Goal: Task Accomplishment & Management: Use online tool/utility

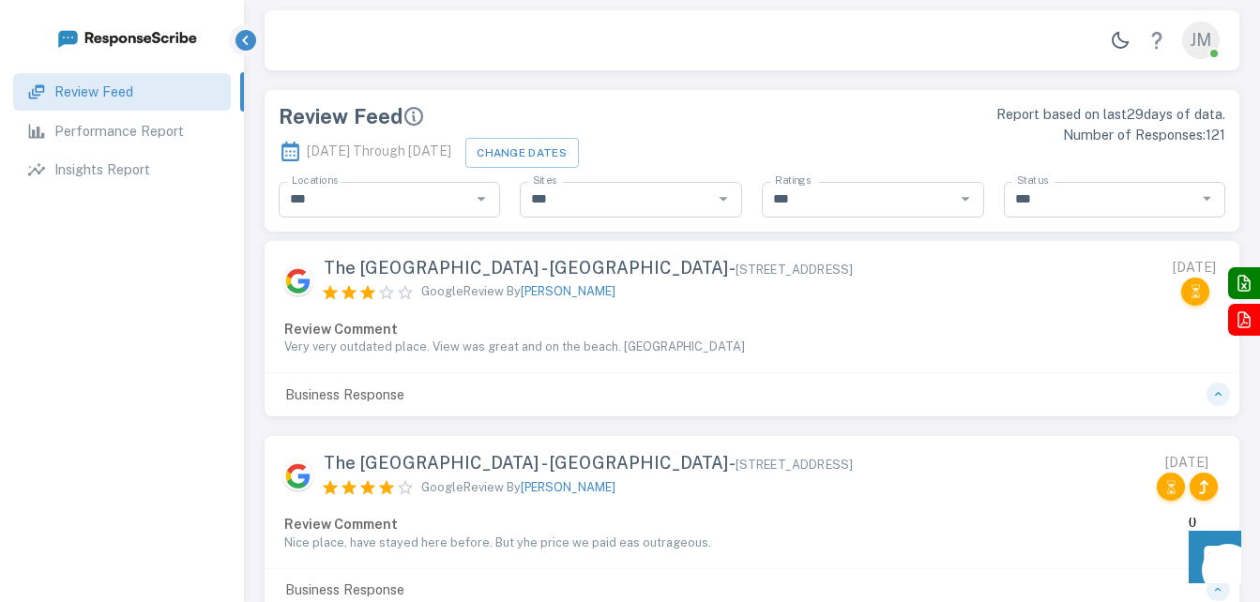
type input "**********"
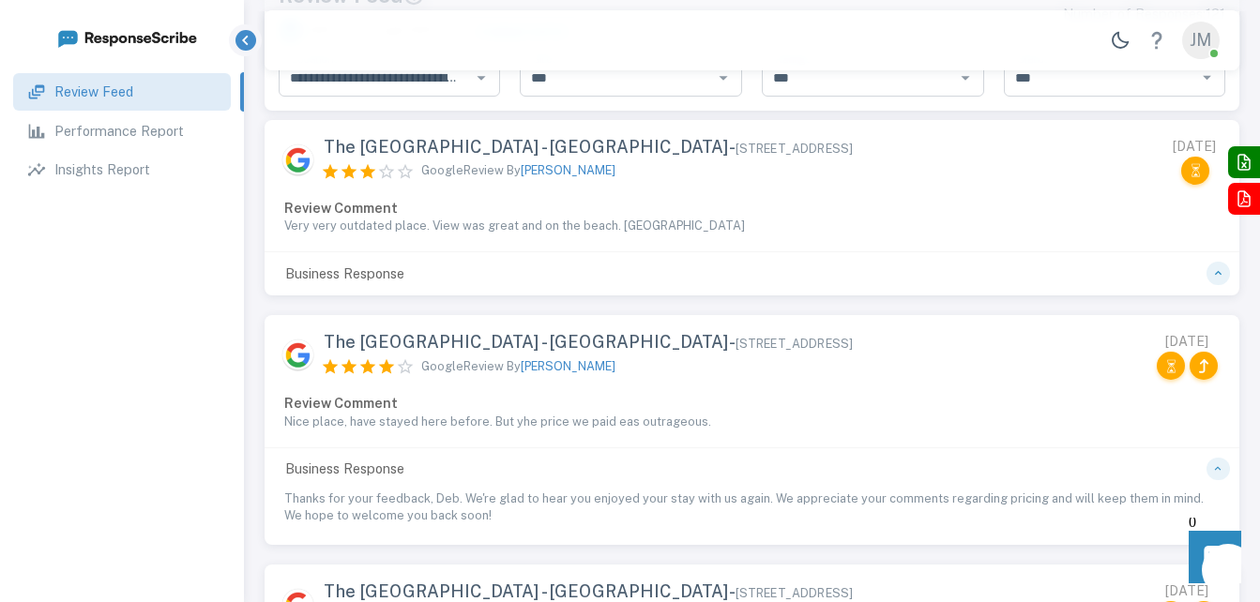
scroll to position [94, 0]
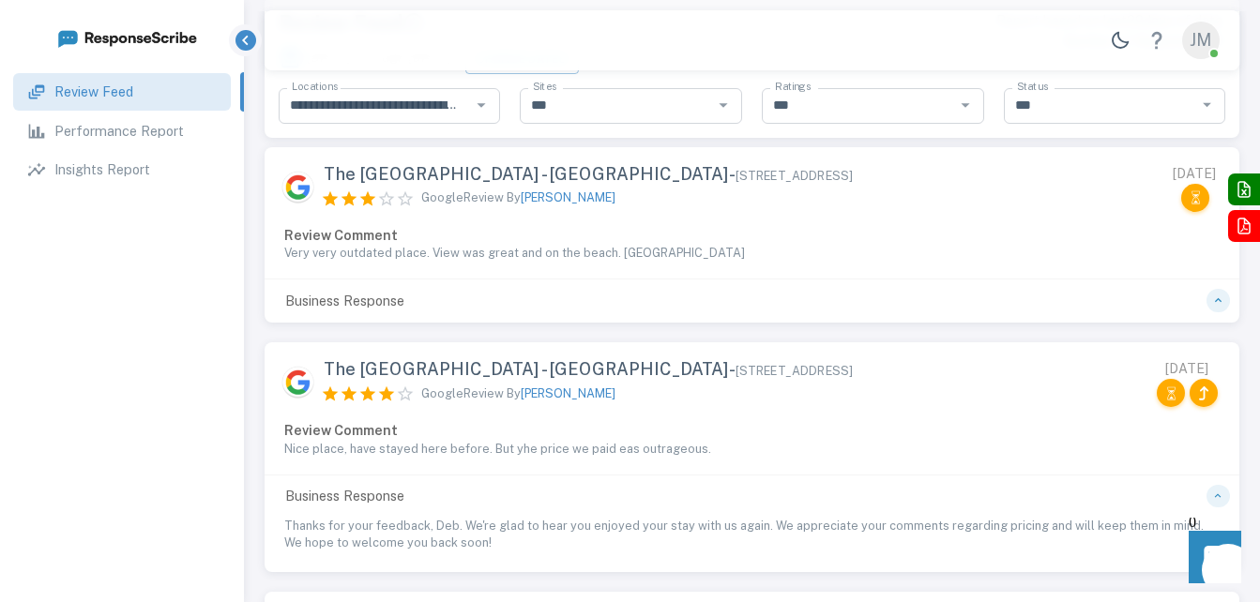
click at [725, 250] on p "Very very outdated place. View was great and on the beach. [GEOGRAPHIC_DATA]" at bounding box center [751, 253] width 935 height 17
click at [1216, 301] on icon "button" at bounding box center [1218, 300] width 7 height 4
click at [767, 260] on p "Very very outdated place. View was great and on the beach. [GEOGRAPHIC_DATA]" at bounding box center [751, 253] width 935 height 17
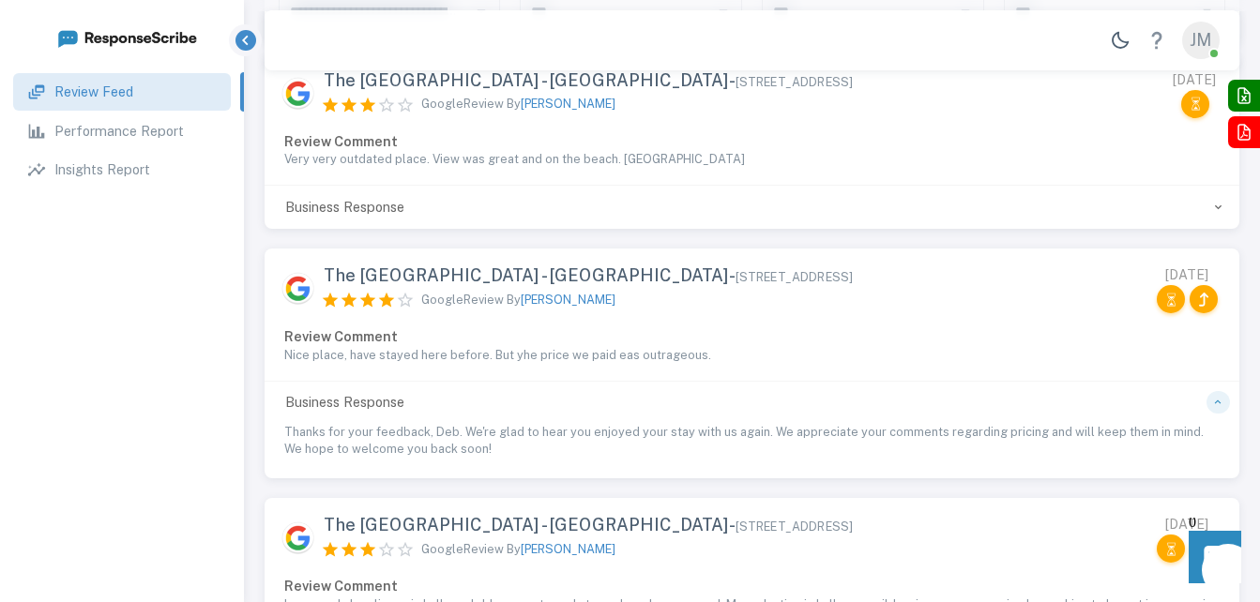
scroll to position [0, 0]
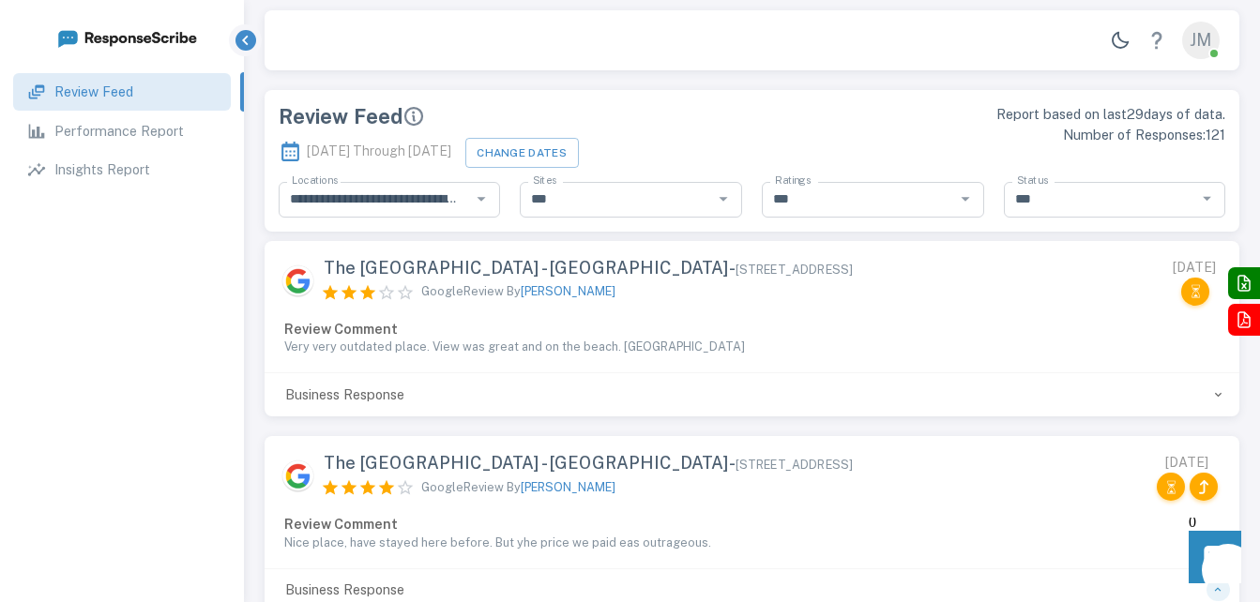
click at [340, 392] on p "Business Response" at bounding box center [345, 395] width 142 height 21
click at [1216, 395] on icon "button" at bounding box center [1217, 393] width 13 height 13
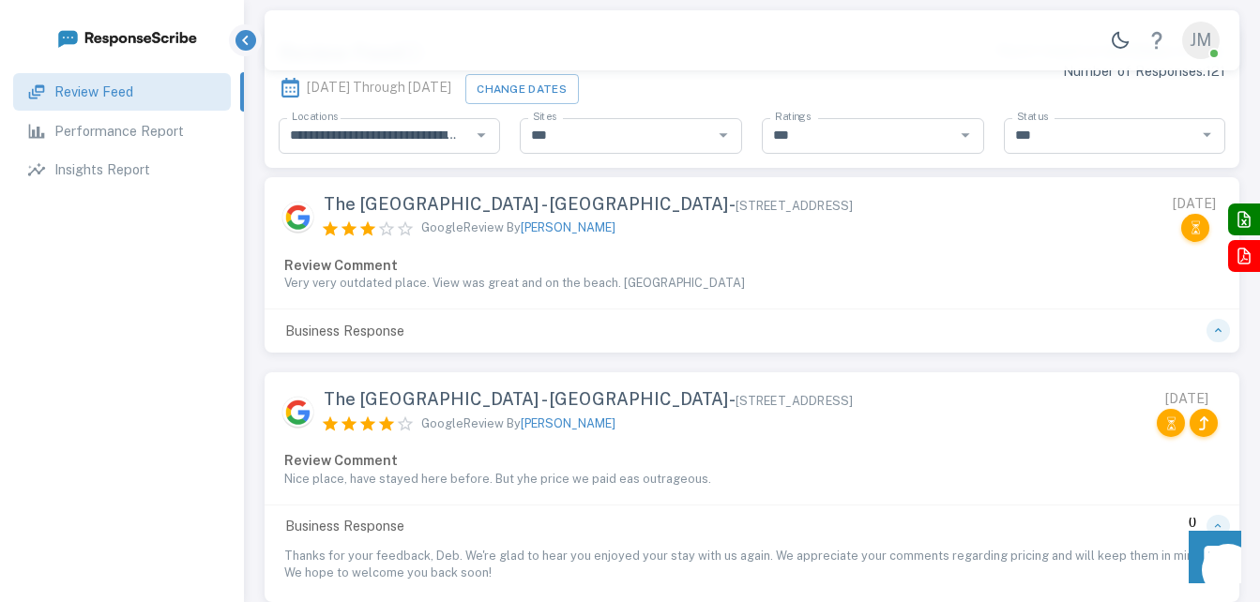
scroll to position [94, 0]
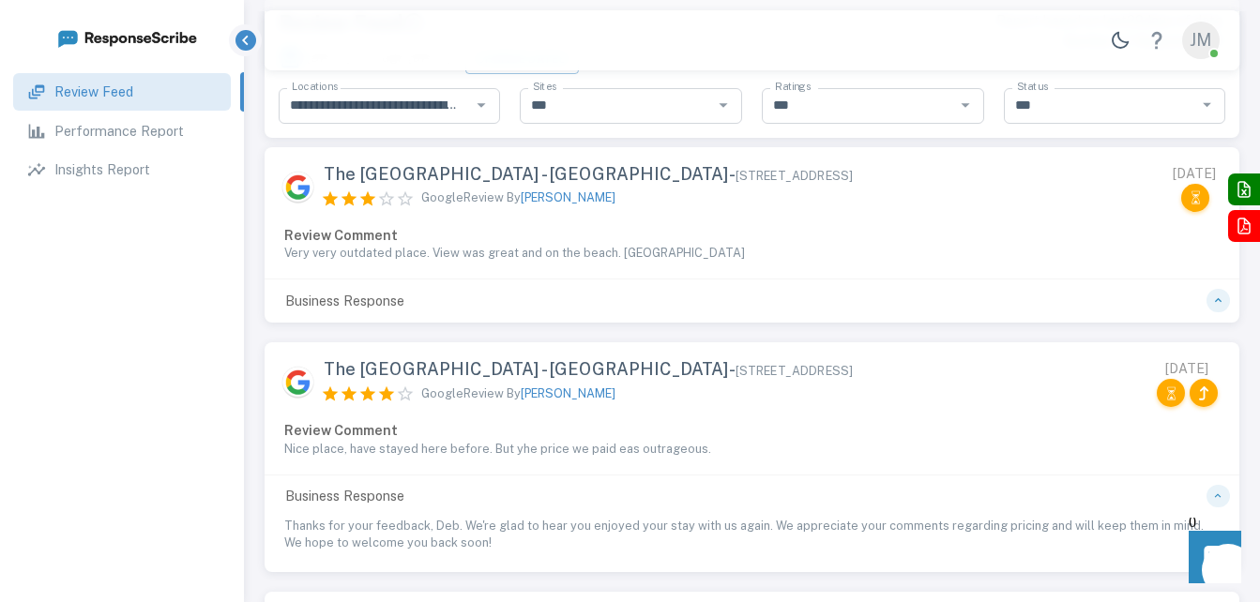
click at [533, 172] on span "The [GEOGRAPHIC_DATA] - [GEOGRAPHIC_DATA] - [STREET_ADDRESS]" at bounding box center [588, 174] width 529 height 21
click at [517, 233] on p "Review Comment" at bounding box center [751, 235] width 935 height 21
click at [730, 189] on div "Google Review By [PERSON_NAME]" at bounding box center [593, 198] width 559 height 19
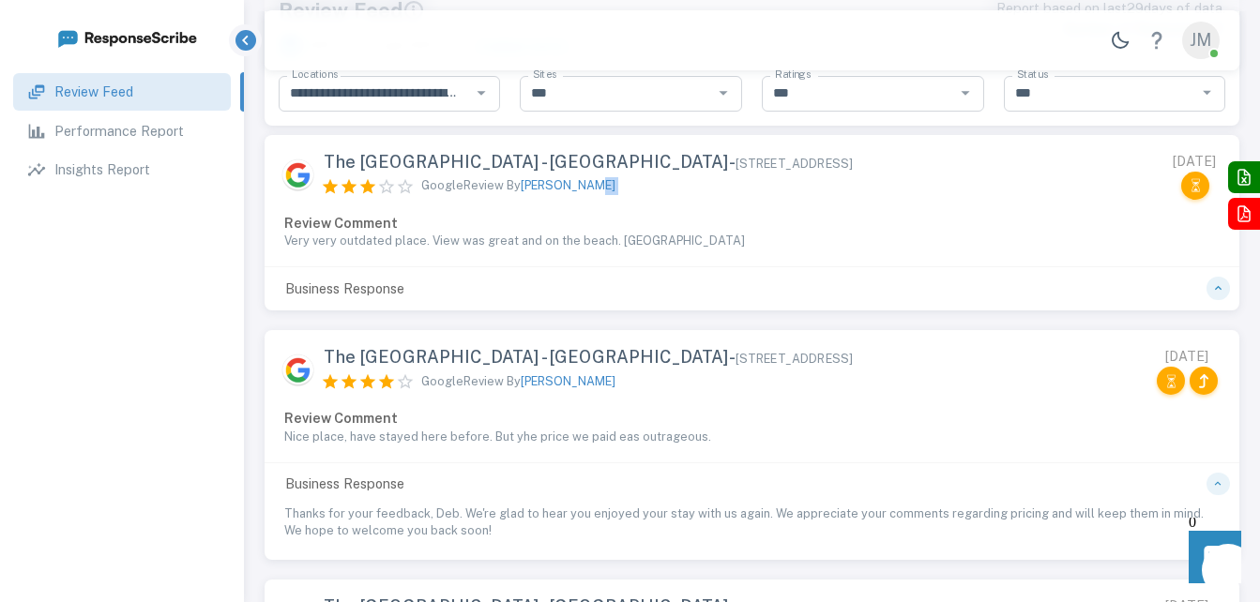
scroll to position [281, 0]
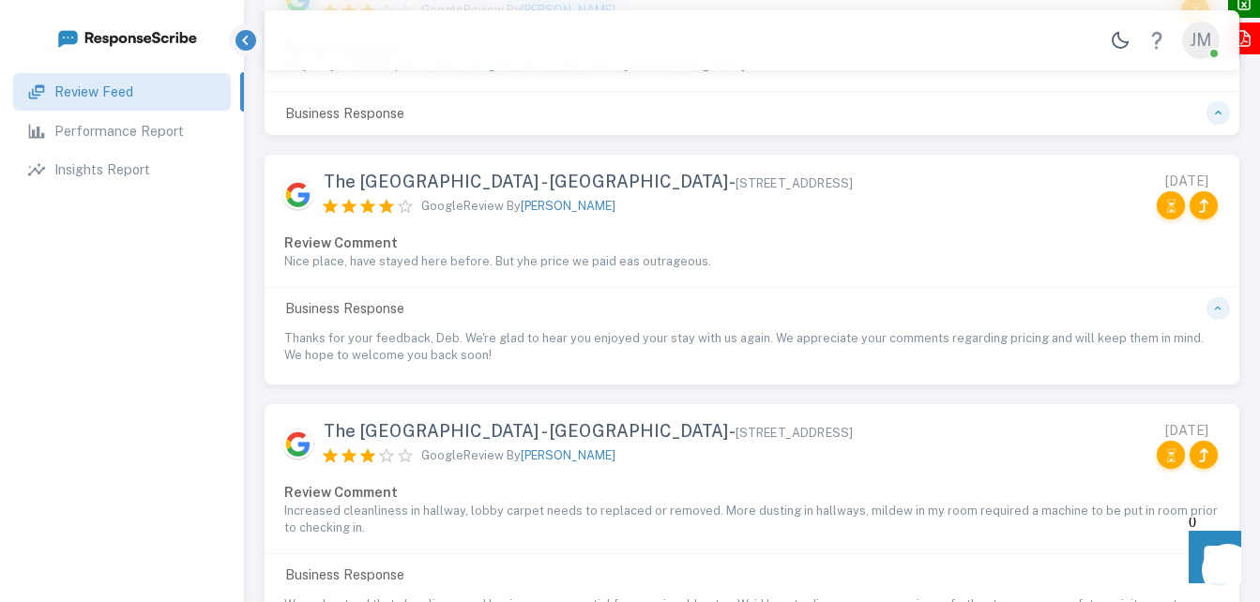
click at [329, 114] on p "Business Response" at bounding box center [345, 113] width 142 height 21
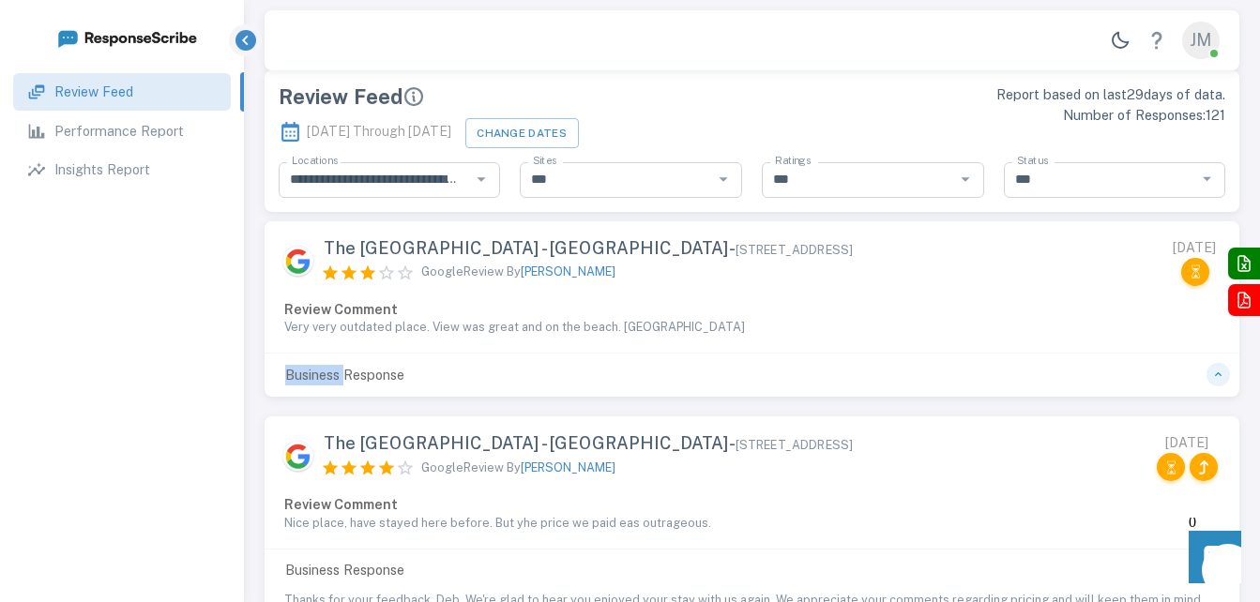
scroll to position [0, 0]
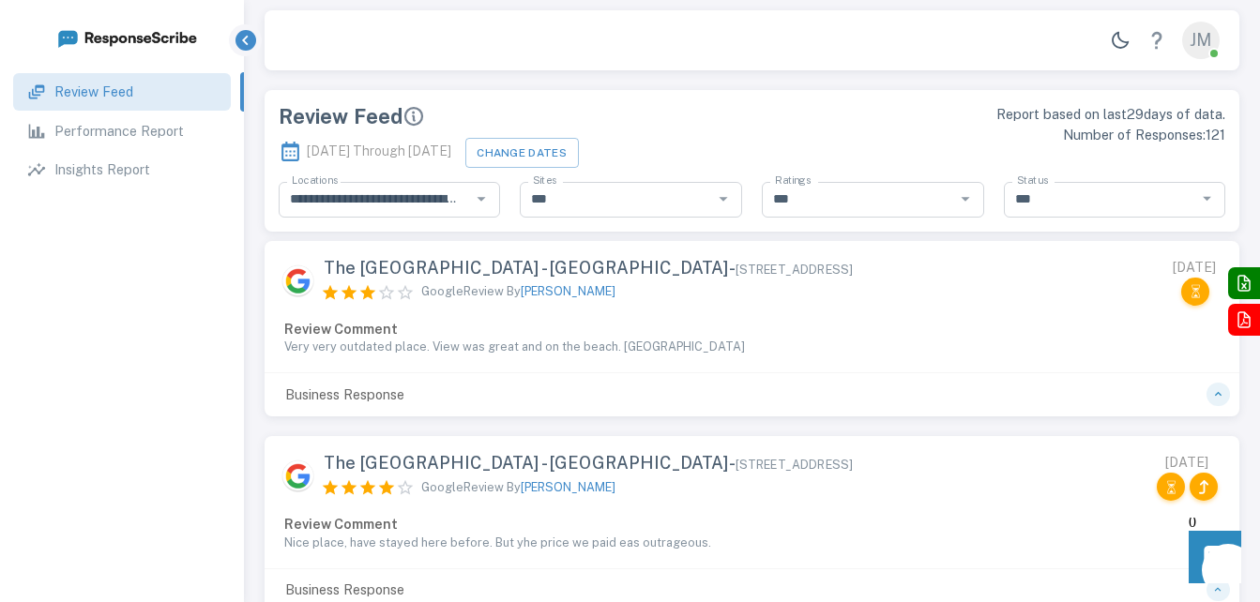
click at [1011, 354] on p "Very very outdated place. View was great and on the beach. [GEOGRAPHIC_DATA]" at bounding box center [751, 347] width 935 height 17
click at [1024, 346] on p "Very very outdated place. View was great and on the beach. [GEOGRAPHIC_DATA]" at bounding box center [751, 347] width 935 height 17
click at [405, 312] on div "The [GEOGRAPHIC_DATA] - [GEOGRAPHIC_DATA] - [STREET_ADDRESS] Google Review By […" at bounding box center [593, 288] width 559 height 61
click at [886, 359] on div "Review Comment Very very outdated place. View was great and on the beach. [GEOG…" at bounding box center [751, 346] width 975 height 54
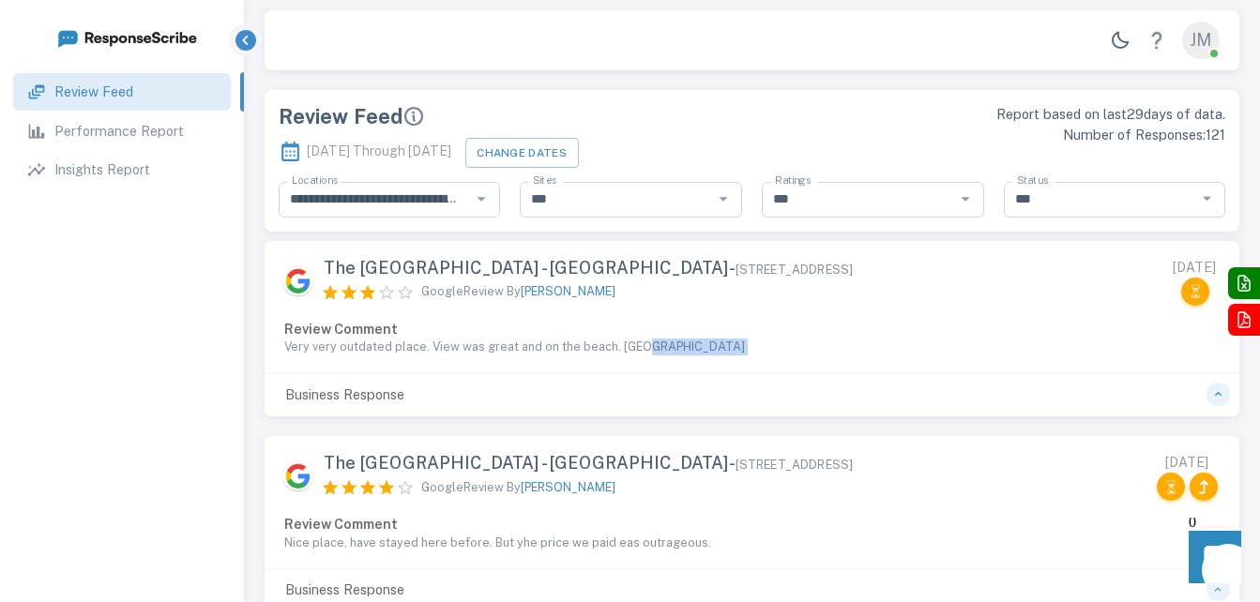
click at [886, 359] on div "Review Comment Very very outdated place. View was great and on the beach. [GEOG…" at bounding box center [751, 346] width 975 height 54
click at [145, 135] on p "Performance Report" at bounding box center [118, 131] width 129 height 21
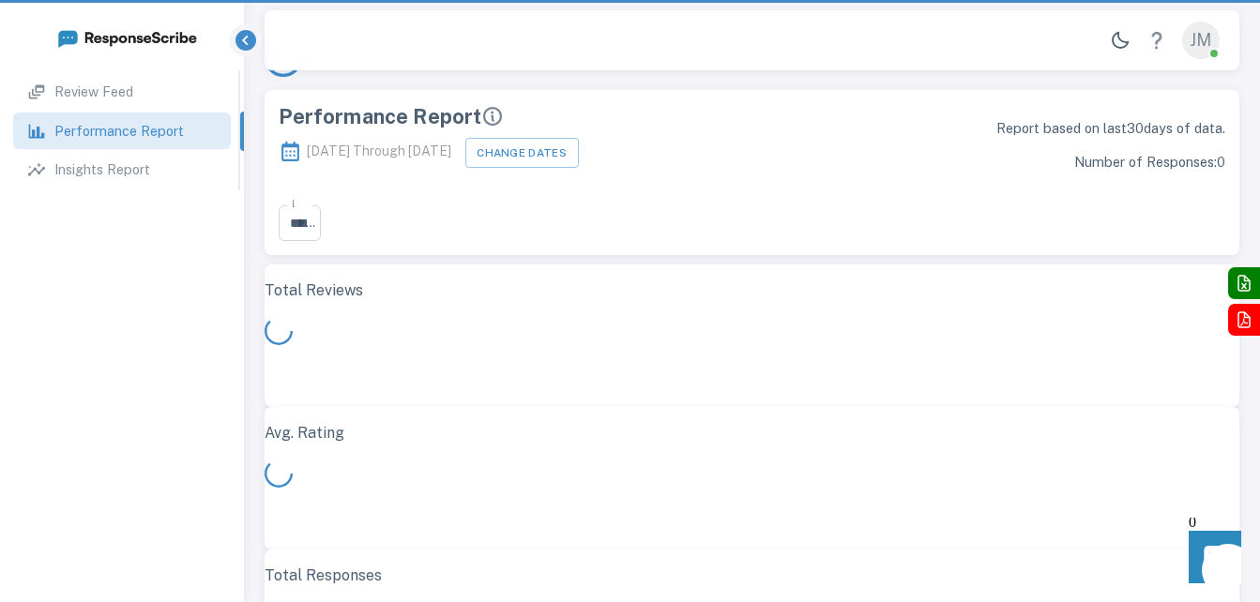
scroll to position [535, 961]
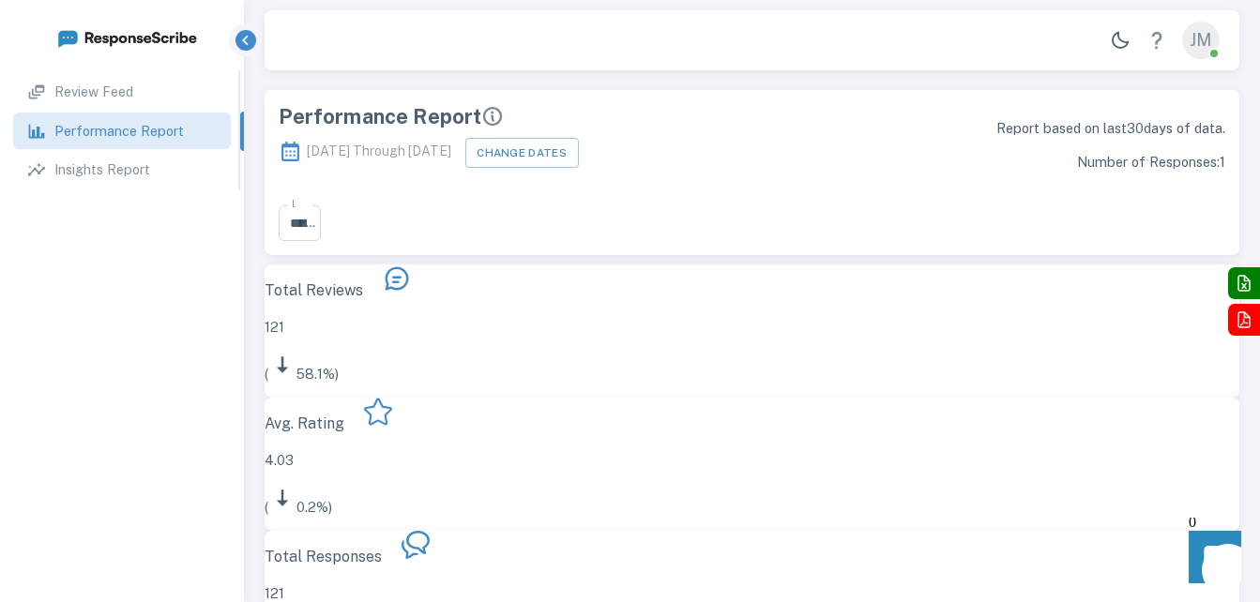
click at [130, 87] on p "Review Feed" at bounding box center [93, 92] width 79 height 21
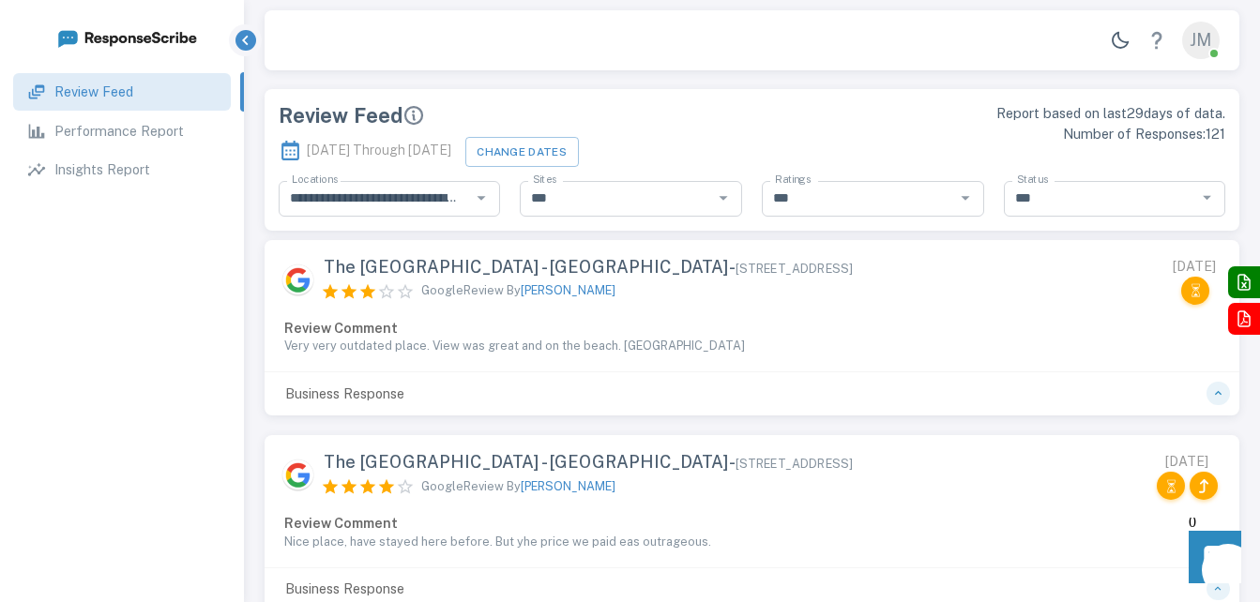
scroll to position [0, 0]
